Goal: Task Accomplishment & Management: Manage account settings

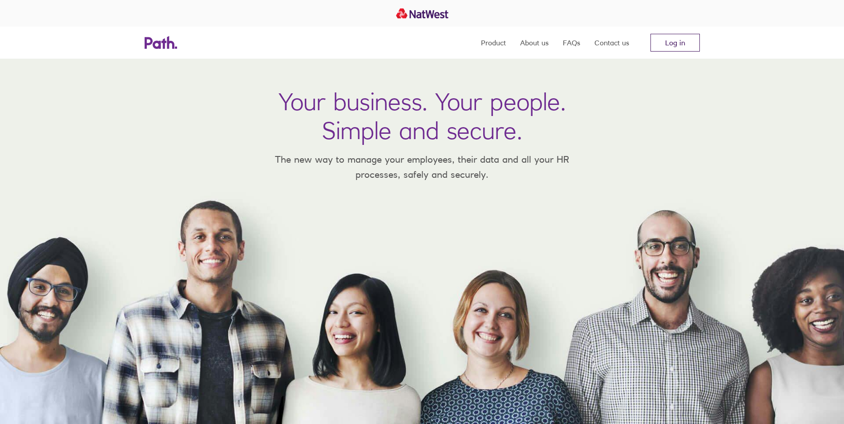
click at [669, 43] on link "Log in" at bounding box center [674, 43] width 49 height 18
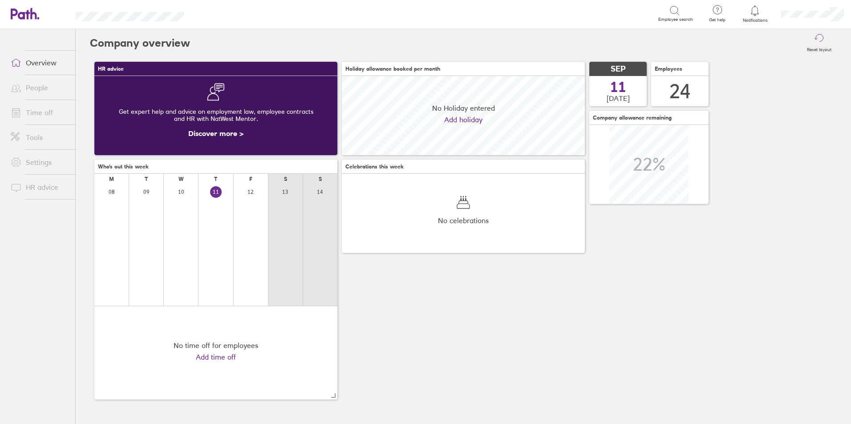
scroll to position [79, 243]
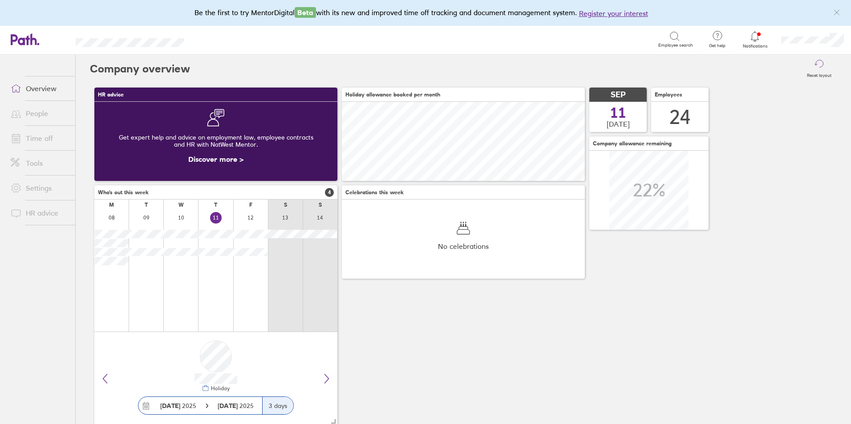
click at [25, 139] on span at bounding box center [15, 138] width 22 height 11
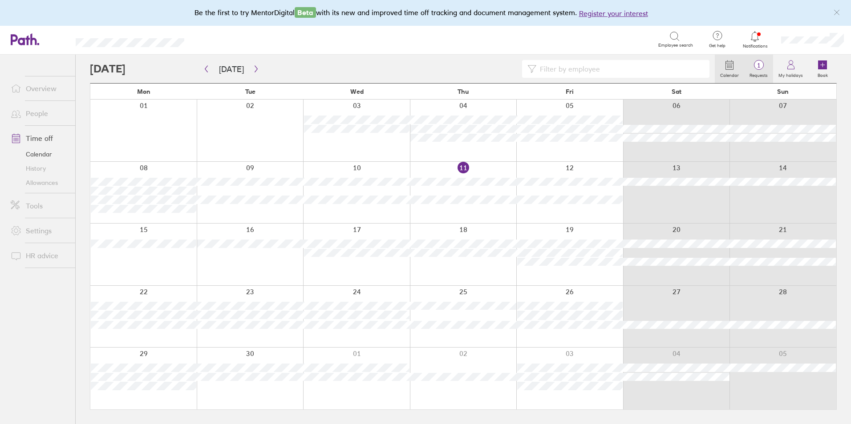
click at [754, 68] on span "1" at bounding box center [758, 65] width 29 height 7
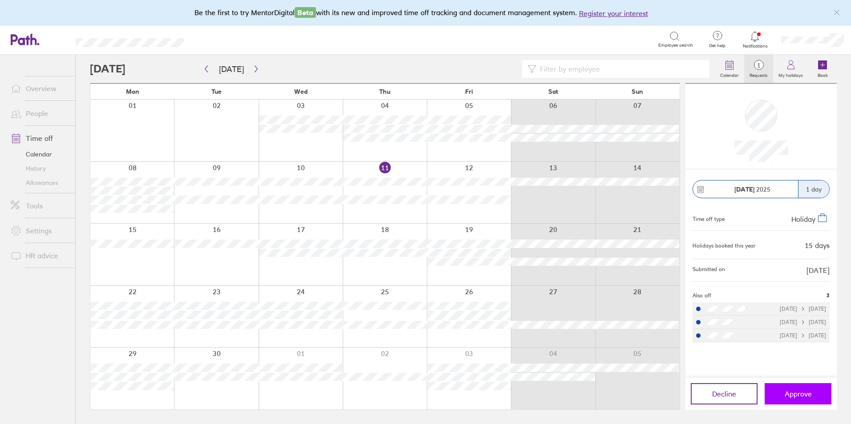
click at [790, 390] on span "Approve" at bounding box center [797, 394] width 27 height 8
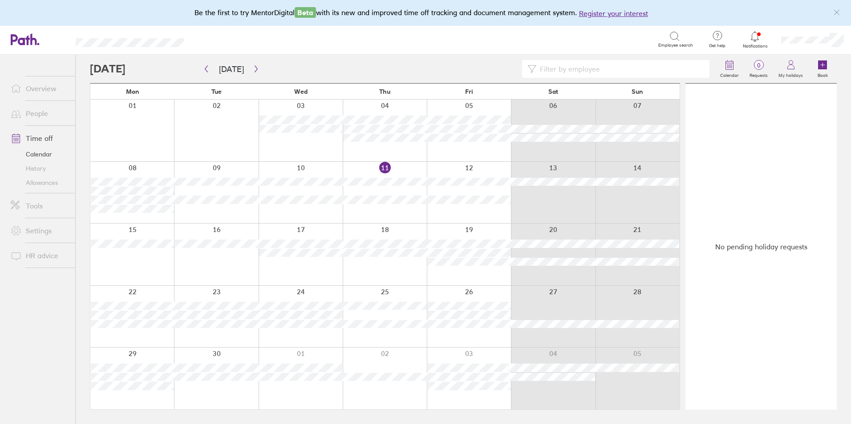
click at [42, 140] on link "Time off" at bounding box center [40, 138] width 72 height 18
